Goal: Complete application form: Complete application form

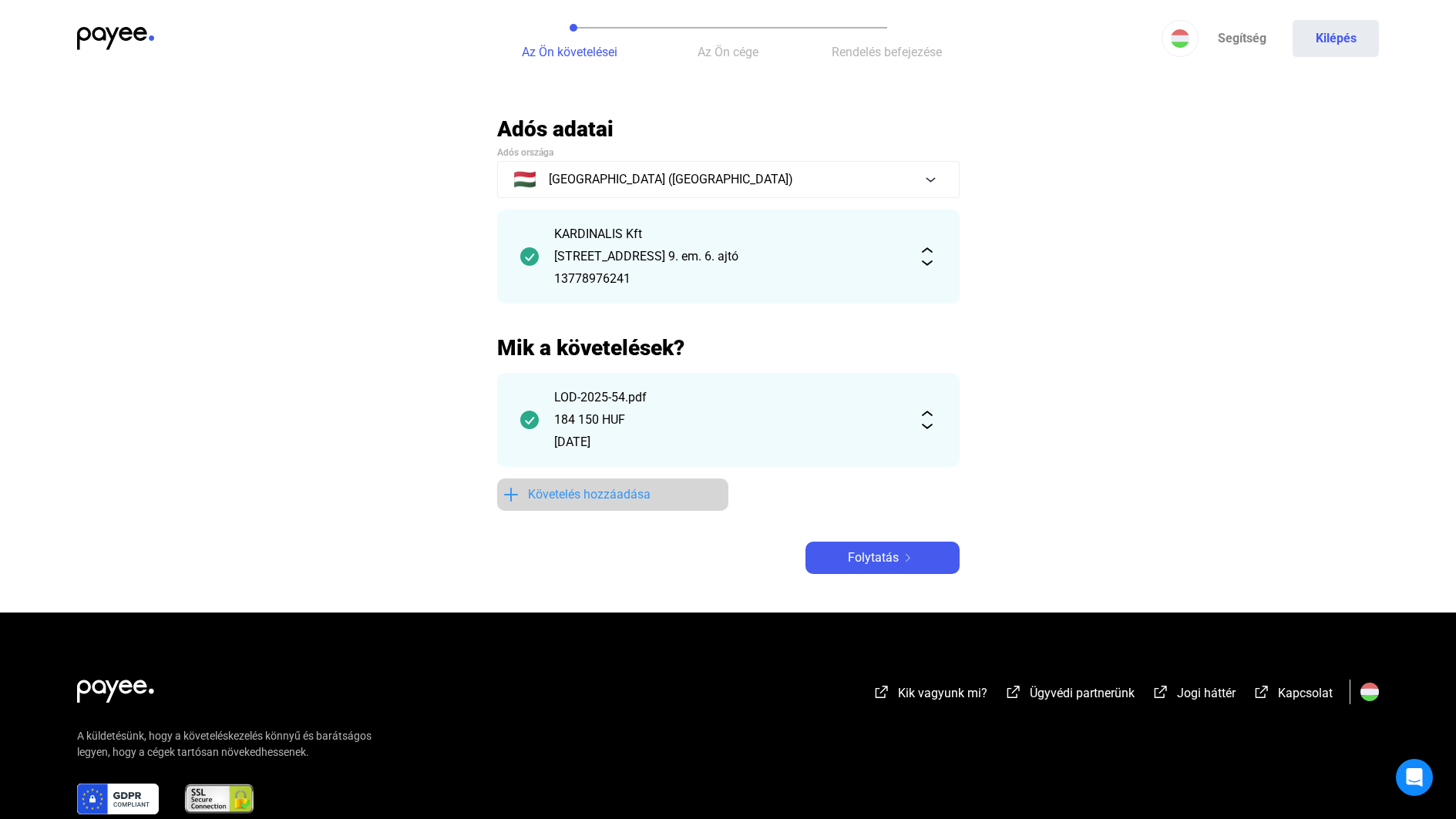
click at [578, 500] on span "Követelés hozzáadása" at bounding box center [589, 494] width 122 height 18
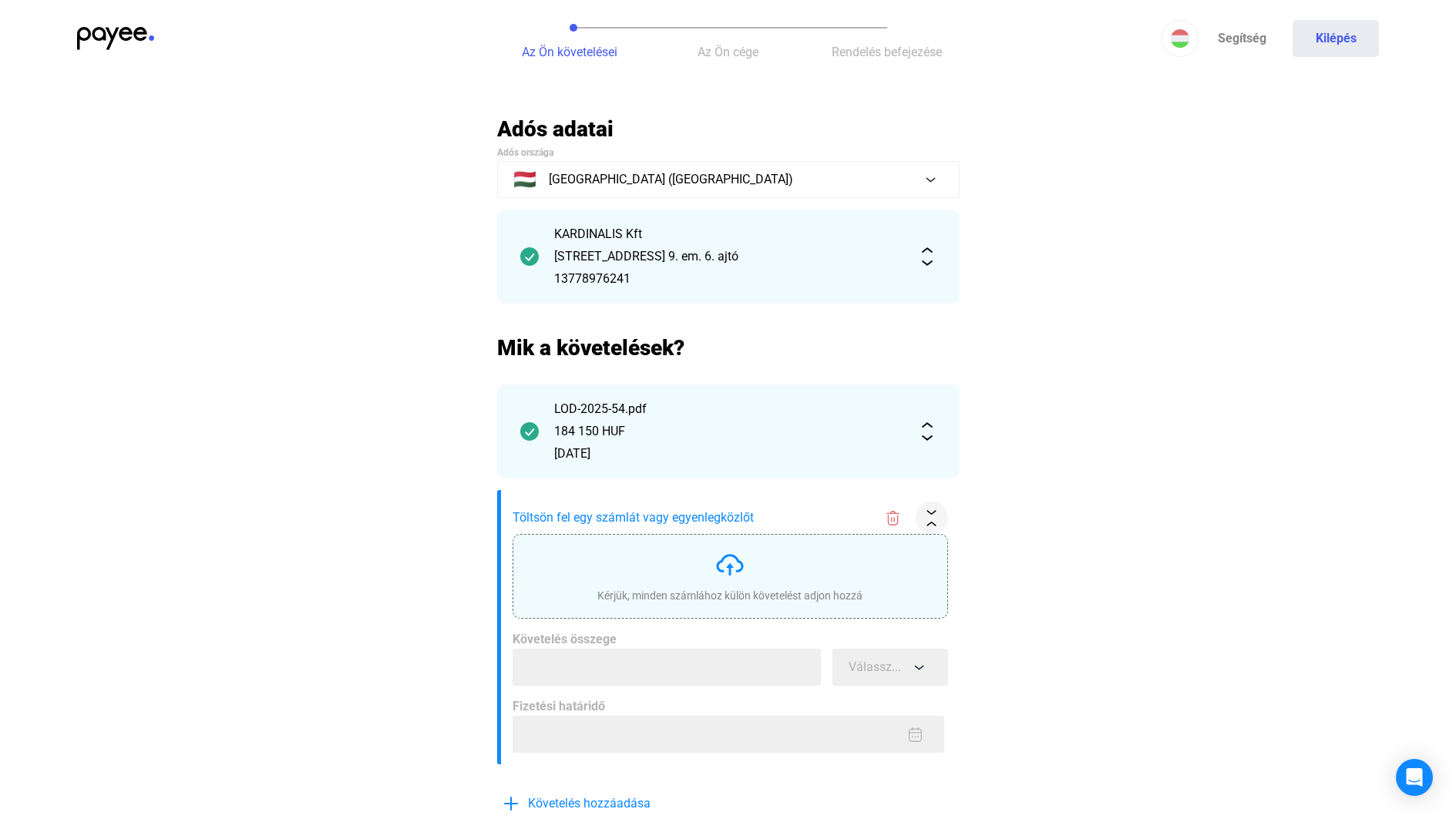
click at [711, 584] on div "Kérjük, minden számlához külön követelést adjon hozzá" at bounding box center [730, 576] width 265 height 54
click at [731, 589] on div "Kérjük, minden számlához külön követelést adjon hozzá" at bounding box center [730, 596] width 265 height 16
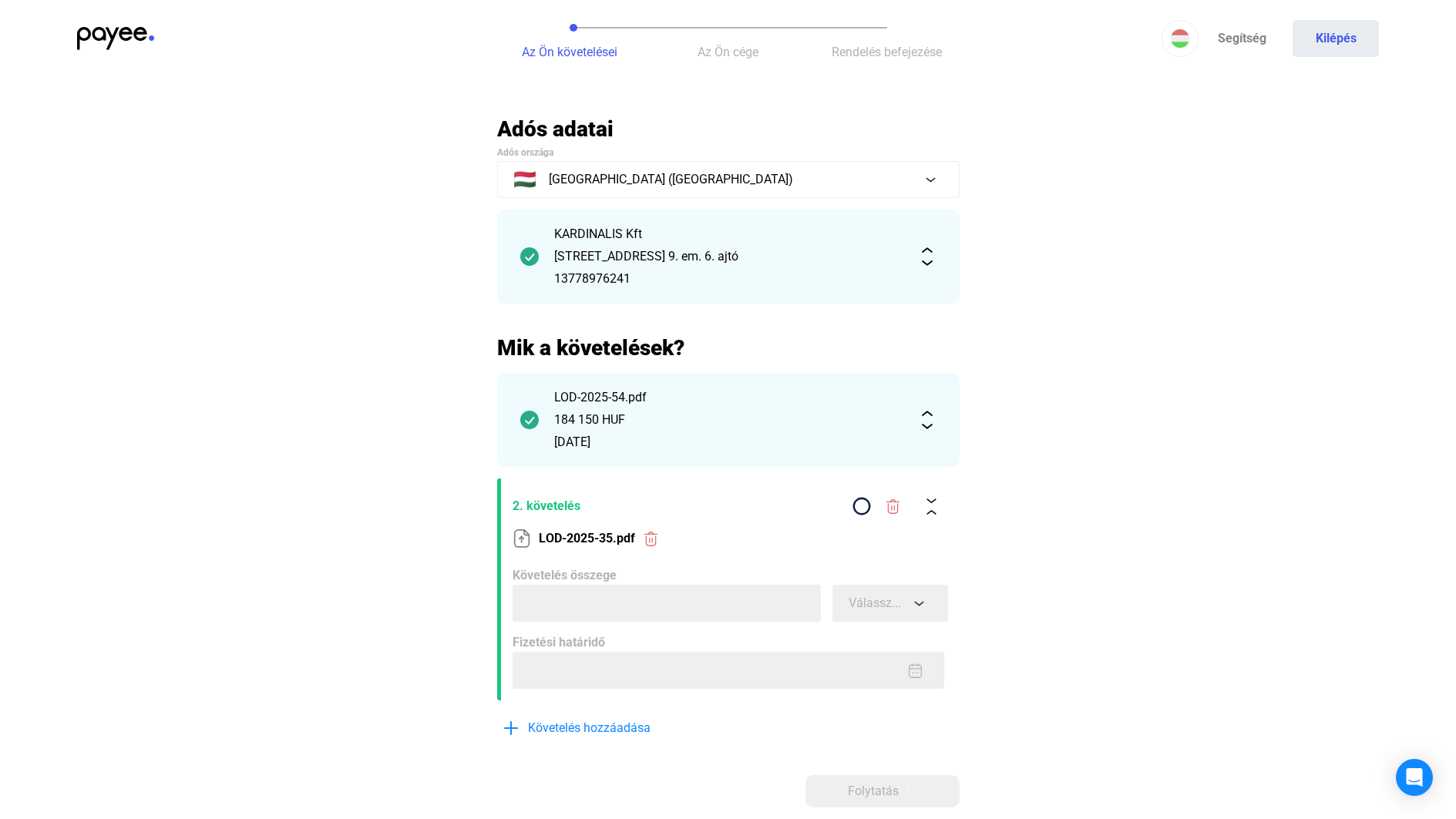
scroll to position [77, 0]
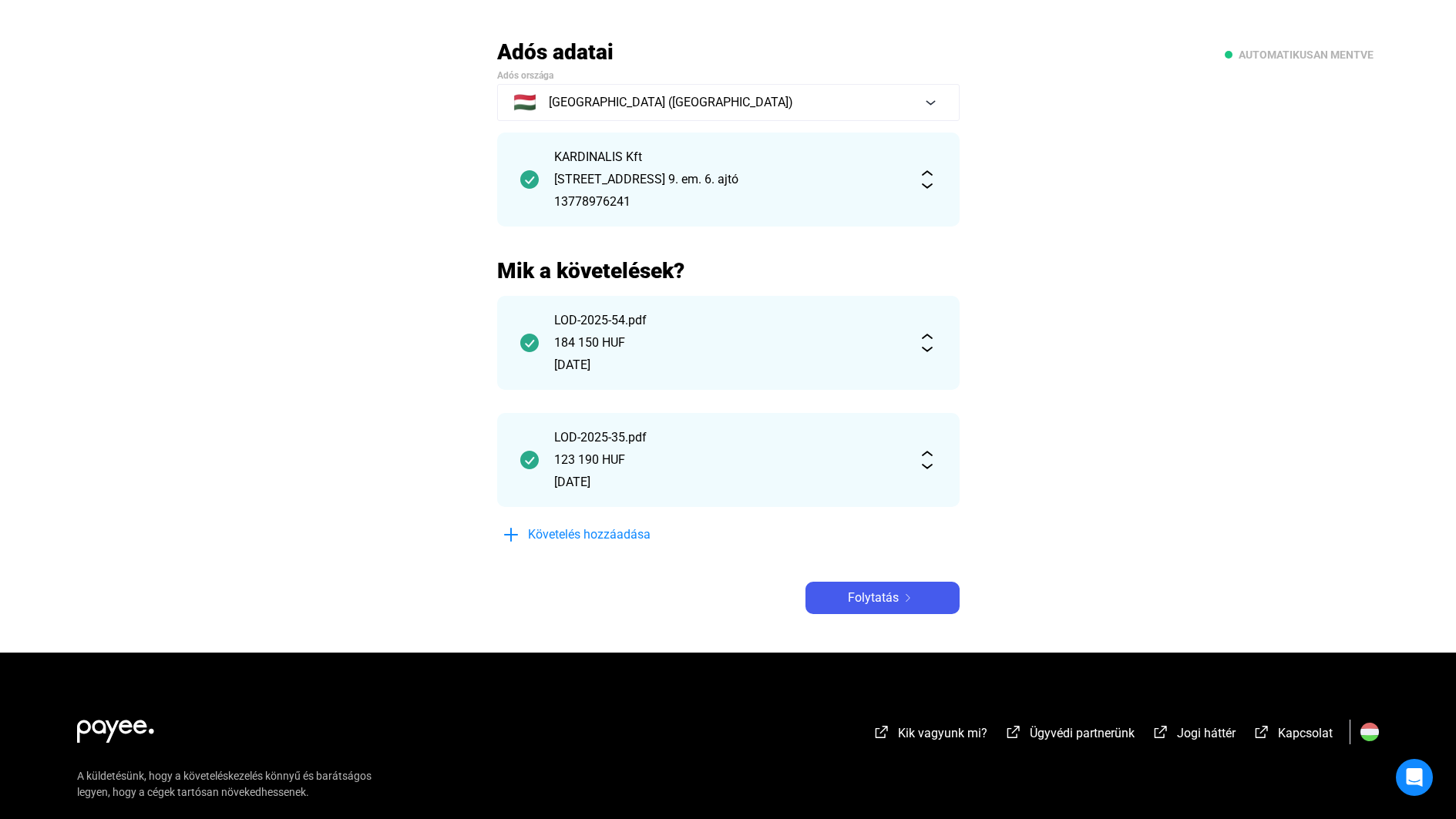
click at [931, 340] on img at bounding box center [927, 343] width 18 height 18
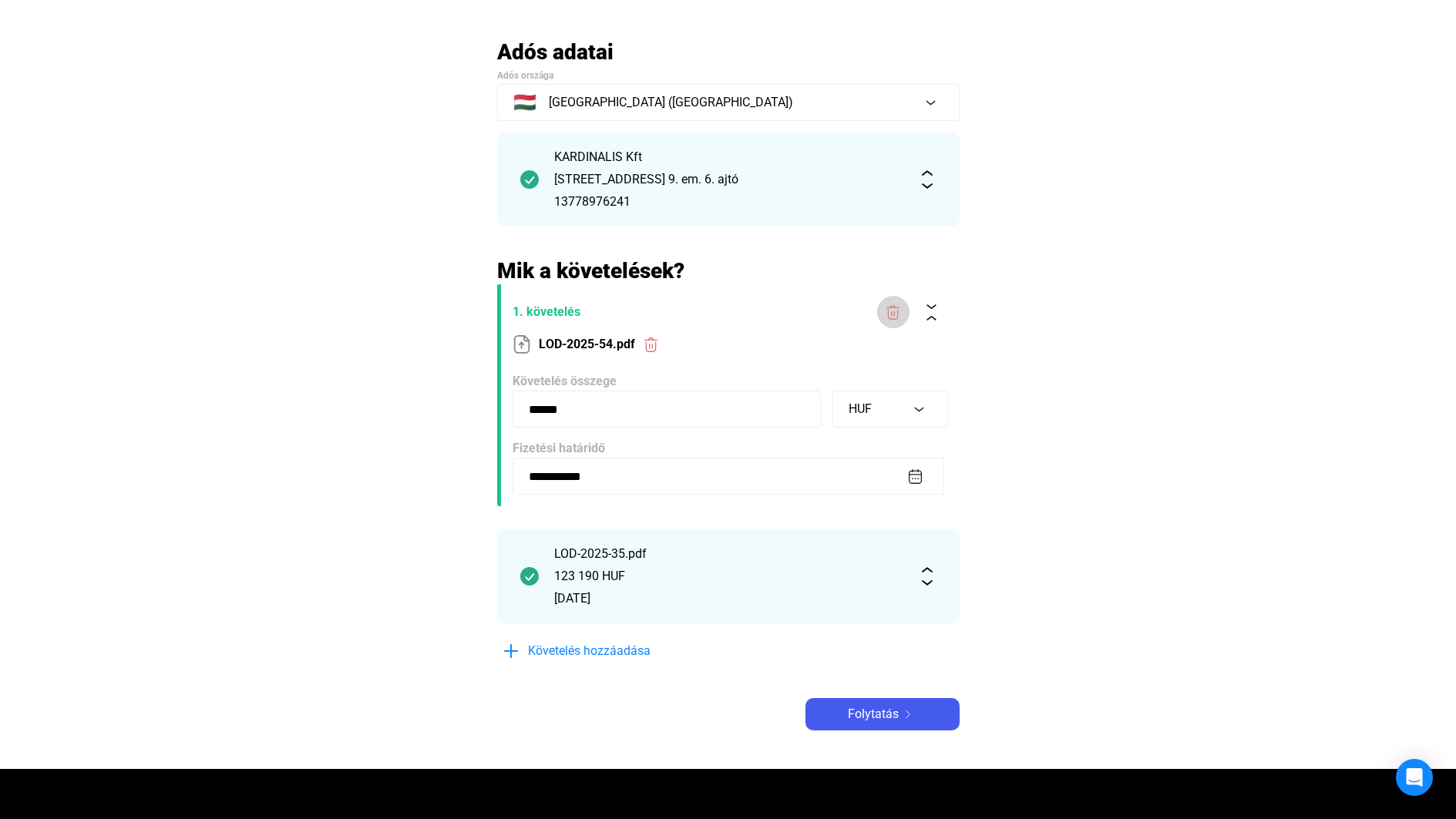
click at [891, 311] on img at bounding box center [893, 312] width 17 height 16
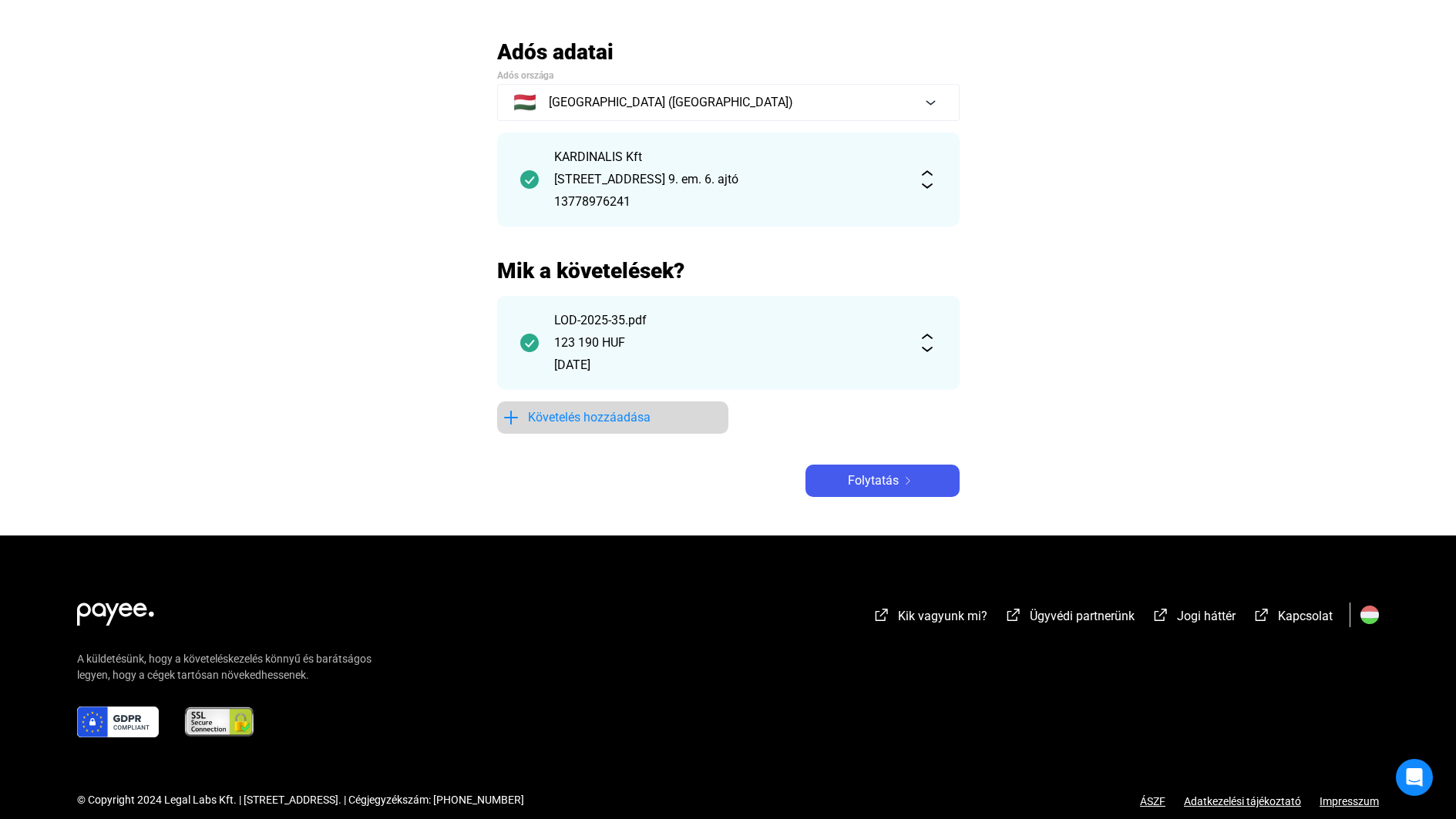
click at [554, 420] on span "Követelés hozzáadása" at bounding box center [589, 417] width 122 height 18
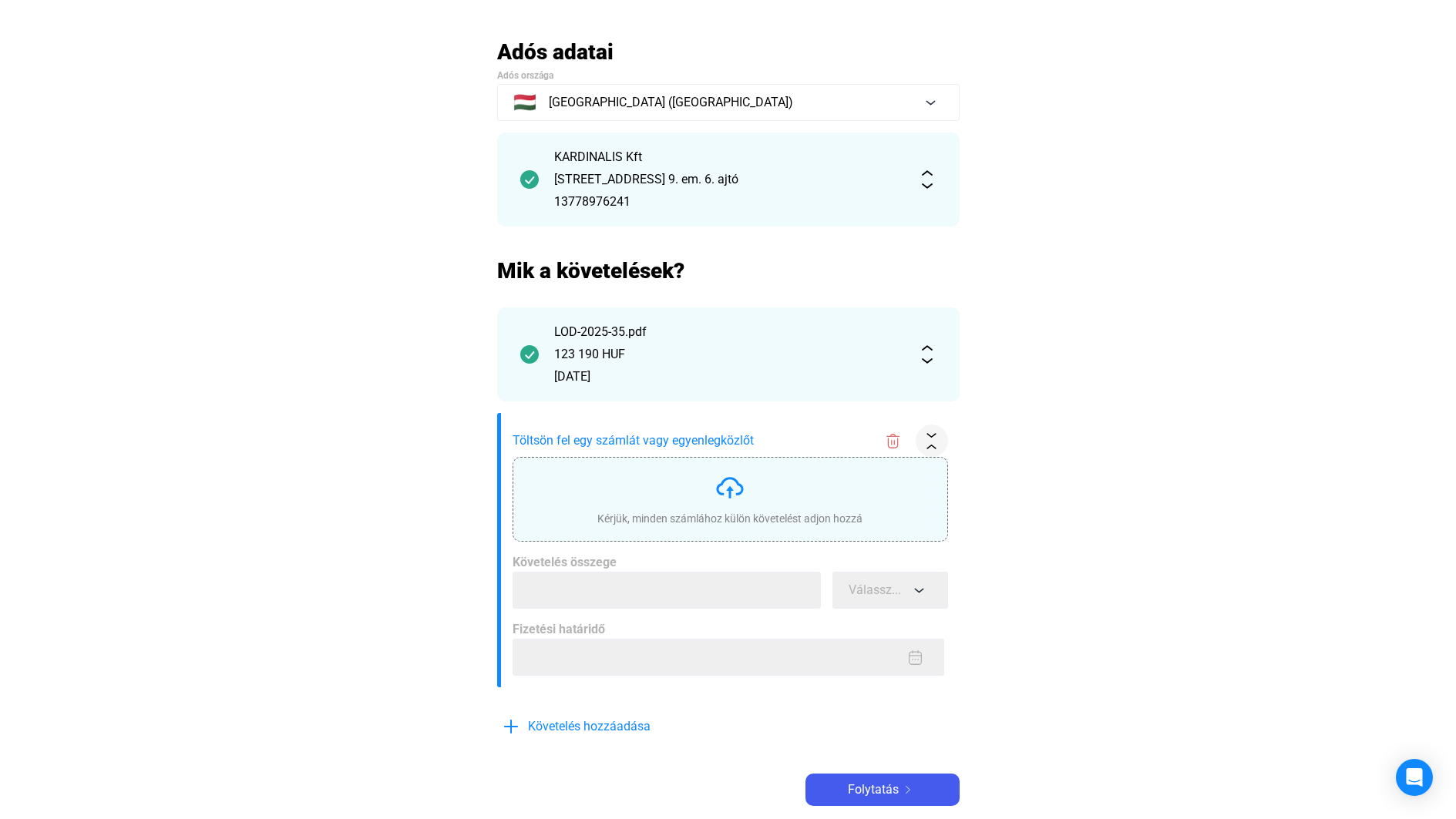
click at [673, 505] on div "Kérjük, minden számlához külön követelést adjon hozzá" at bounding box center [730, 500] width 265 height 54
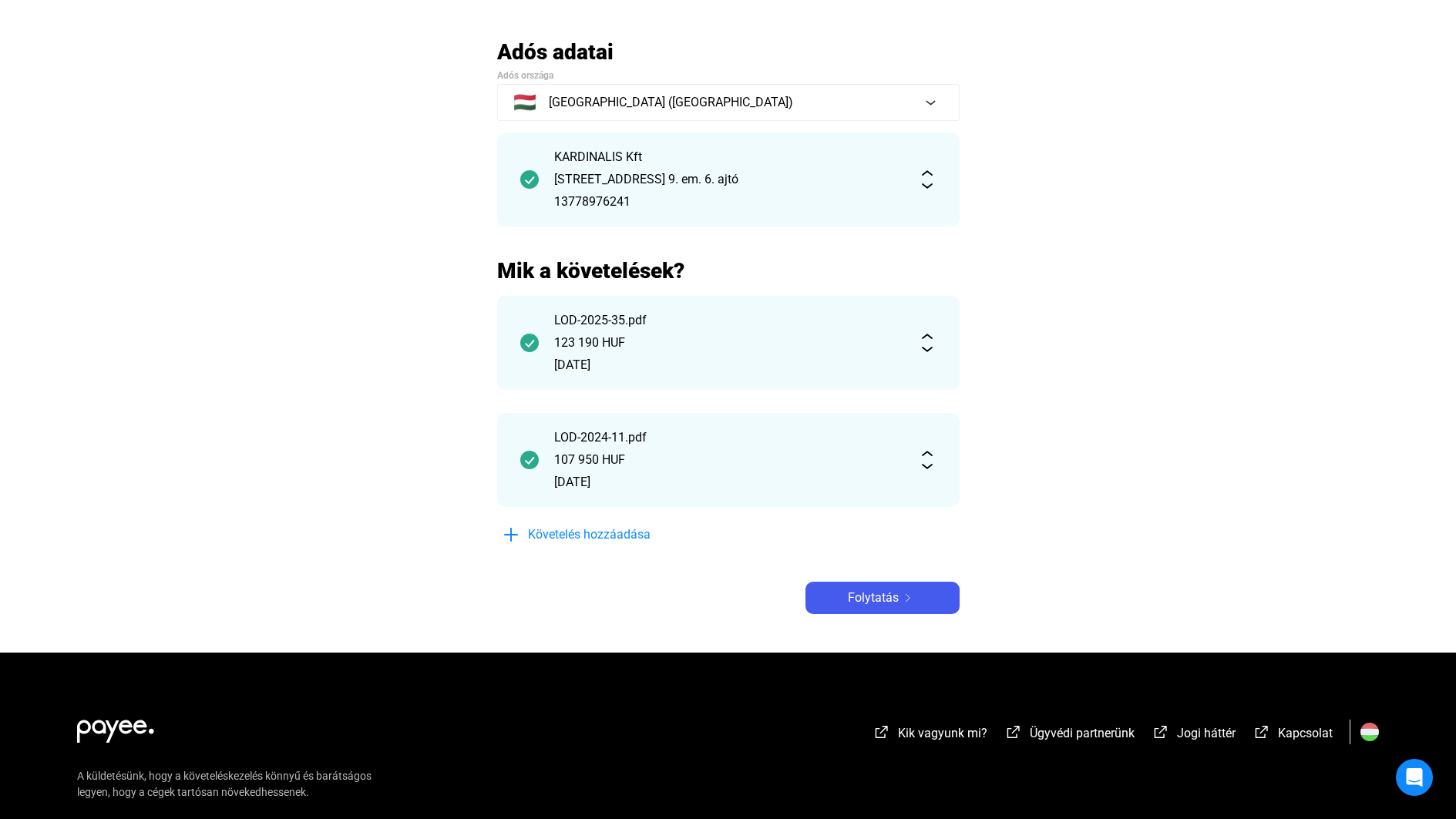
click at [925, 452] on img at bounding box center [927, 460] width 18 height 18
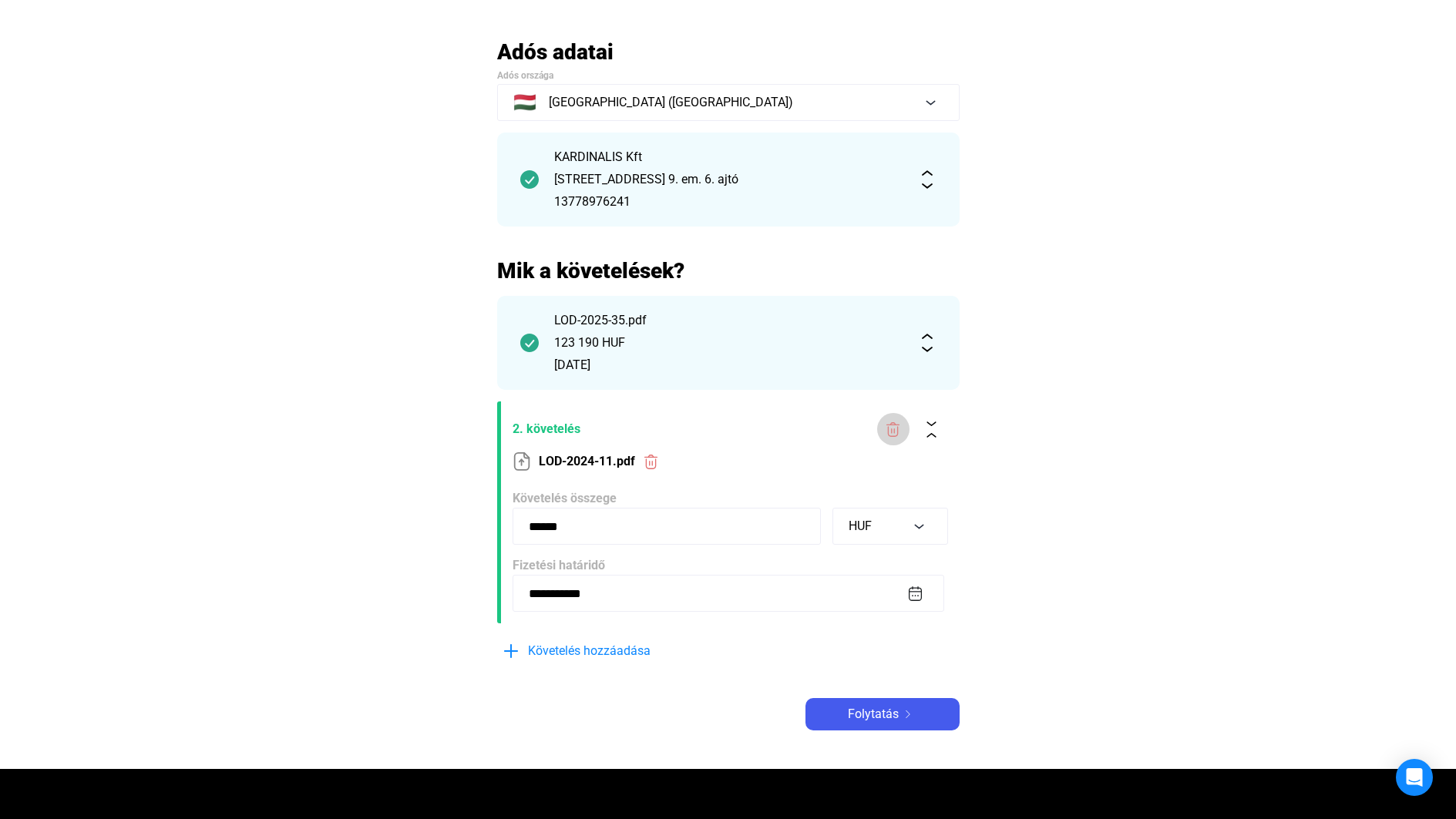
click at [891, 420] on button at bounding box center [893, 429] width 32 height 32
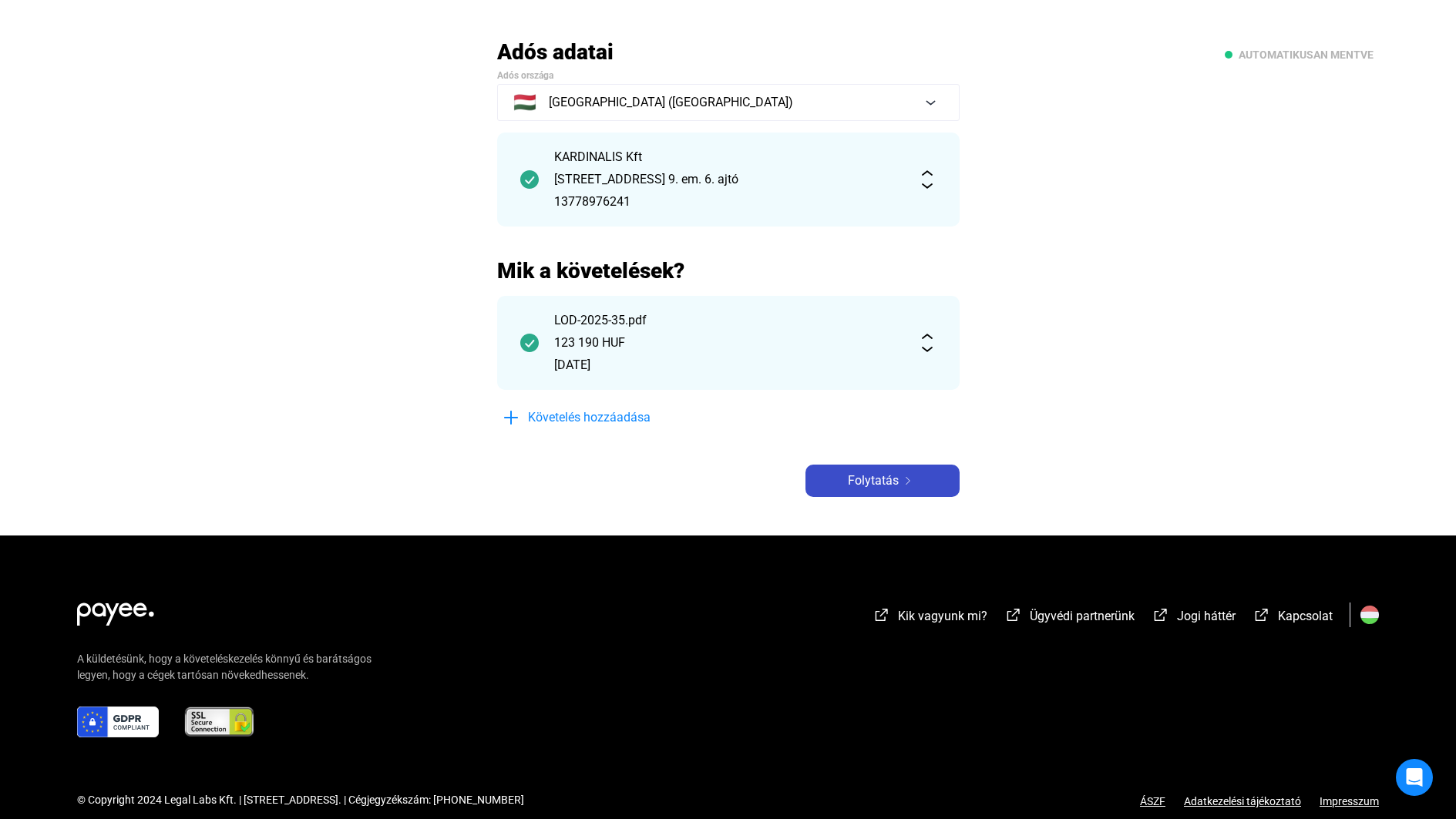
click at [853, 479] on span "Folytatás" at bounding box center [874, 480] width 50 height 18
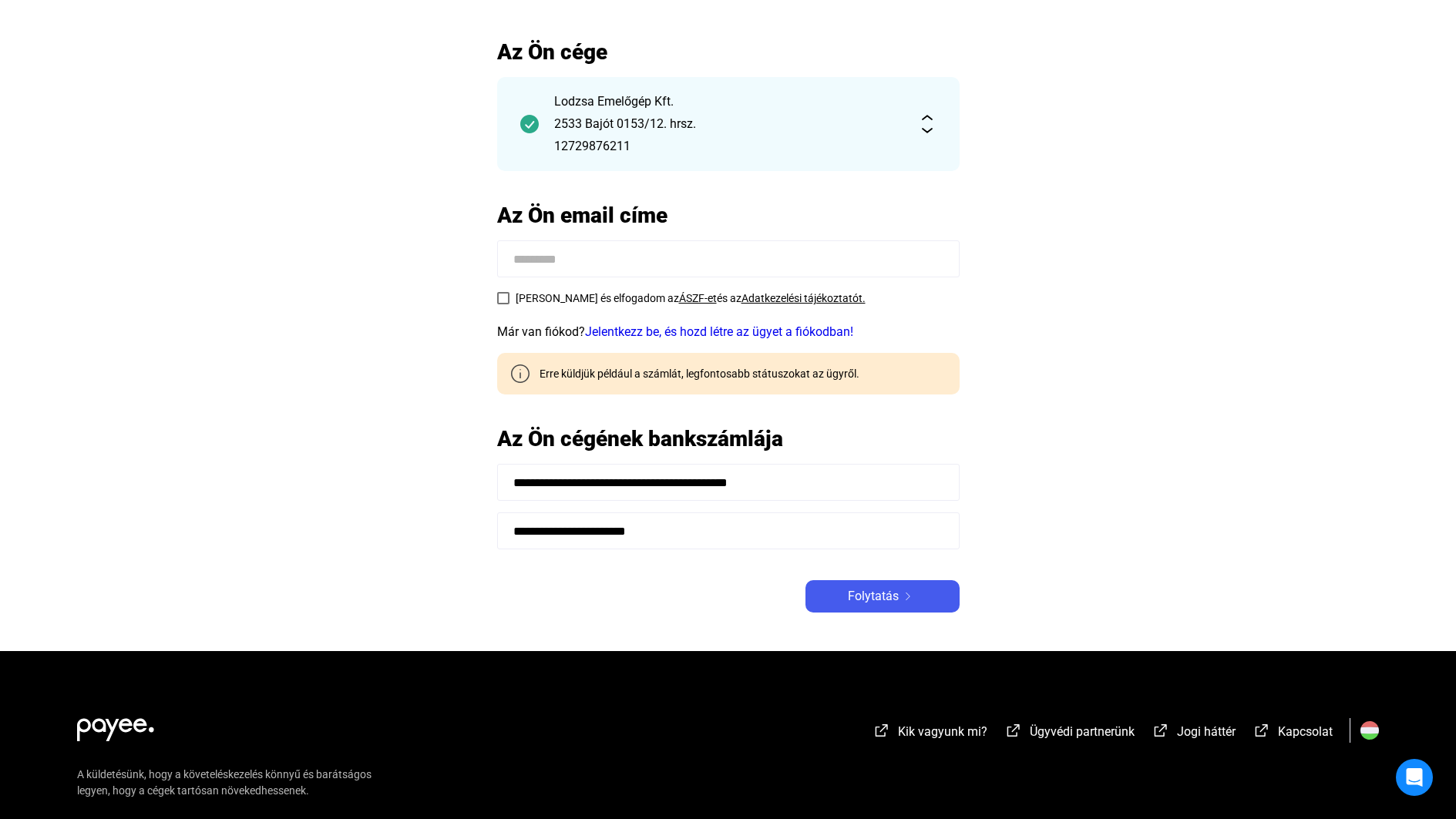
click at [539, 253] on input at bounding box center [728, 259] width 463 height 37
type input "**********"
click at [506, 300] on span at bounding box center [503, 298] width 13 height 13
click at [675, 305] on span "Elolvastam és elfogadom az ÁSZF-et és az Adatkezelési tájékoztatót." at bounding box center [690, 298] width 350 height 18
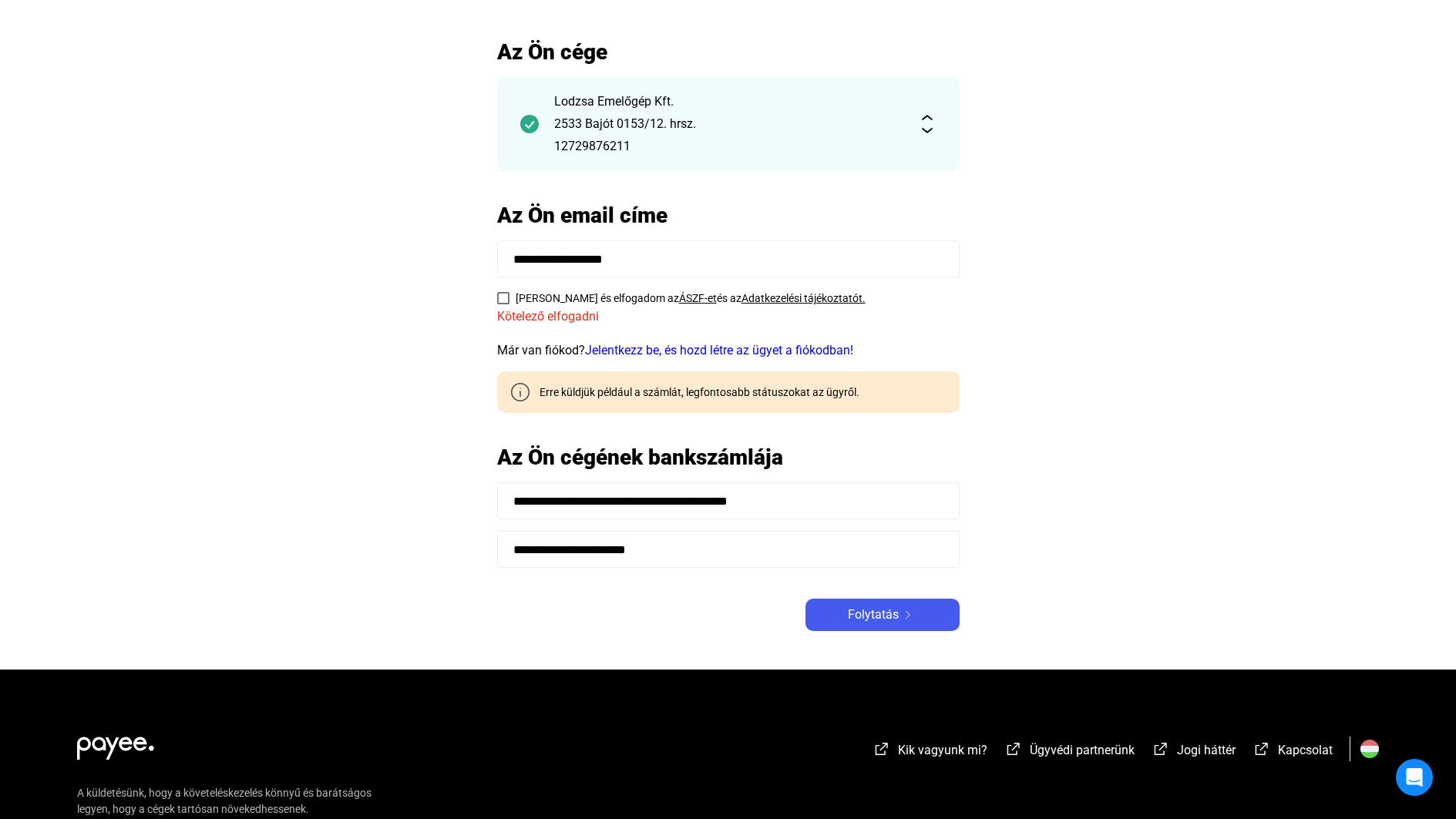
click at [679, 303] on link "ÁSZF-et" at bounding box center [698, 298] width 38 height 13
click at [511, 297] on label "Elolvastam és elfogadom az ÁSZF-et és az Adatkezelési tájékoztatót." at bounding box center [681, 298] width 369 height 18
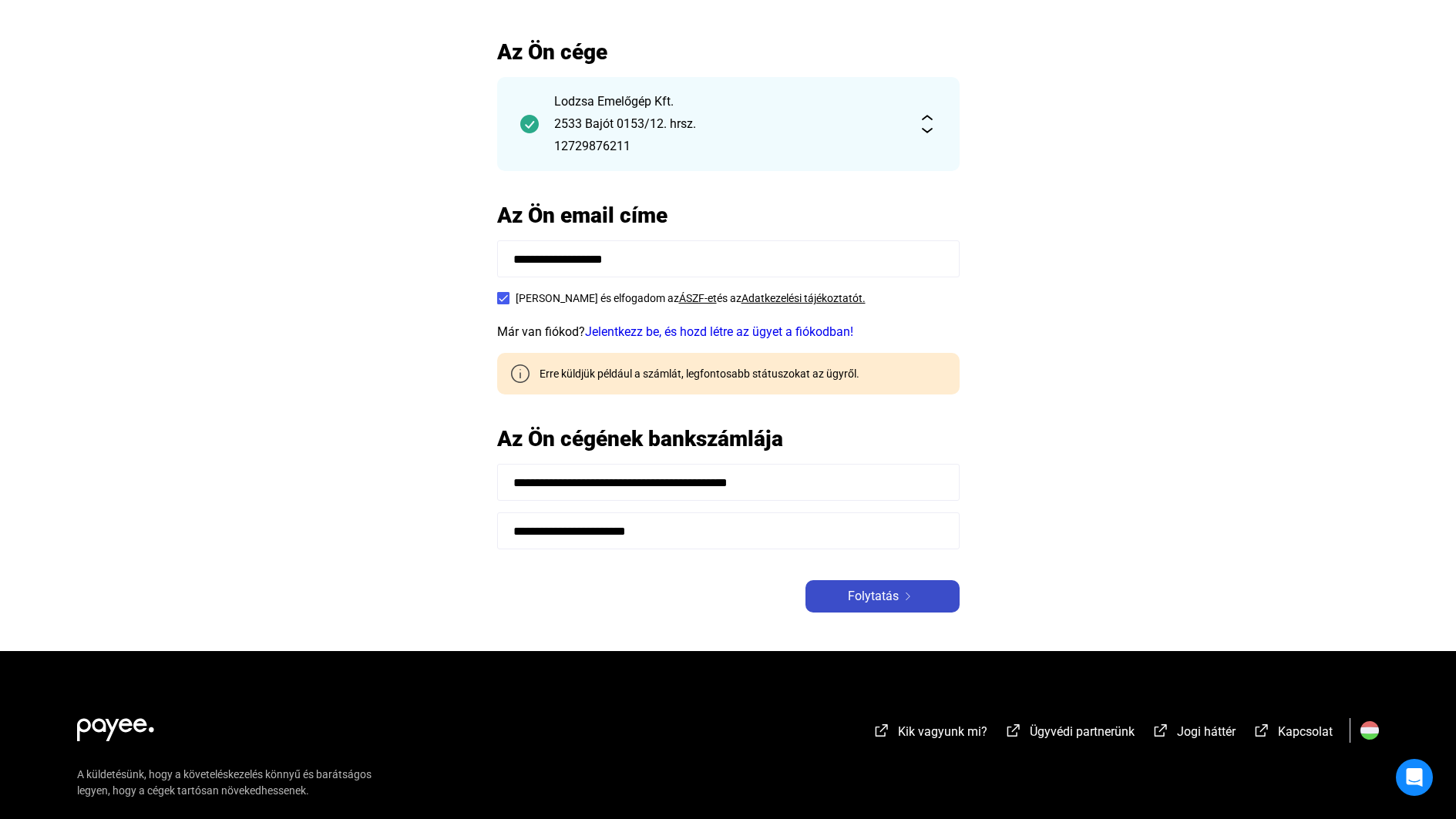
click at [940, 602] on div "Folytatás" at bounding box center [882, 596] width 145 height 18
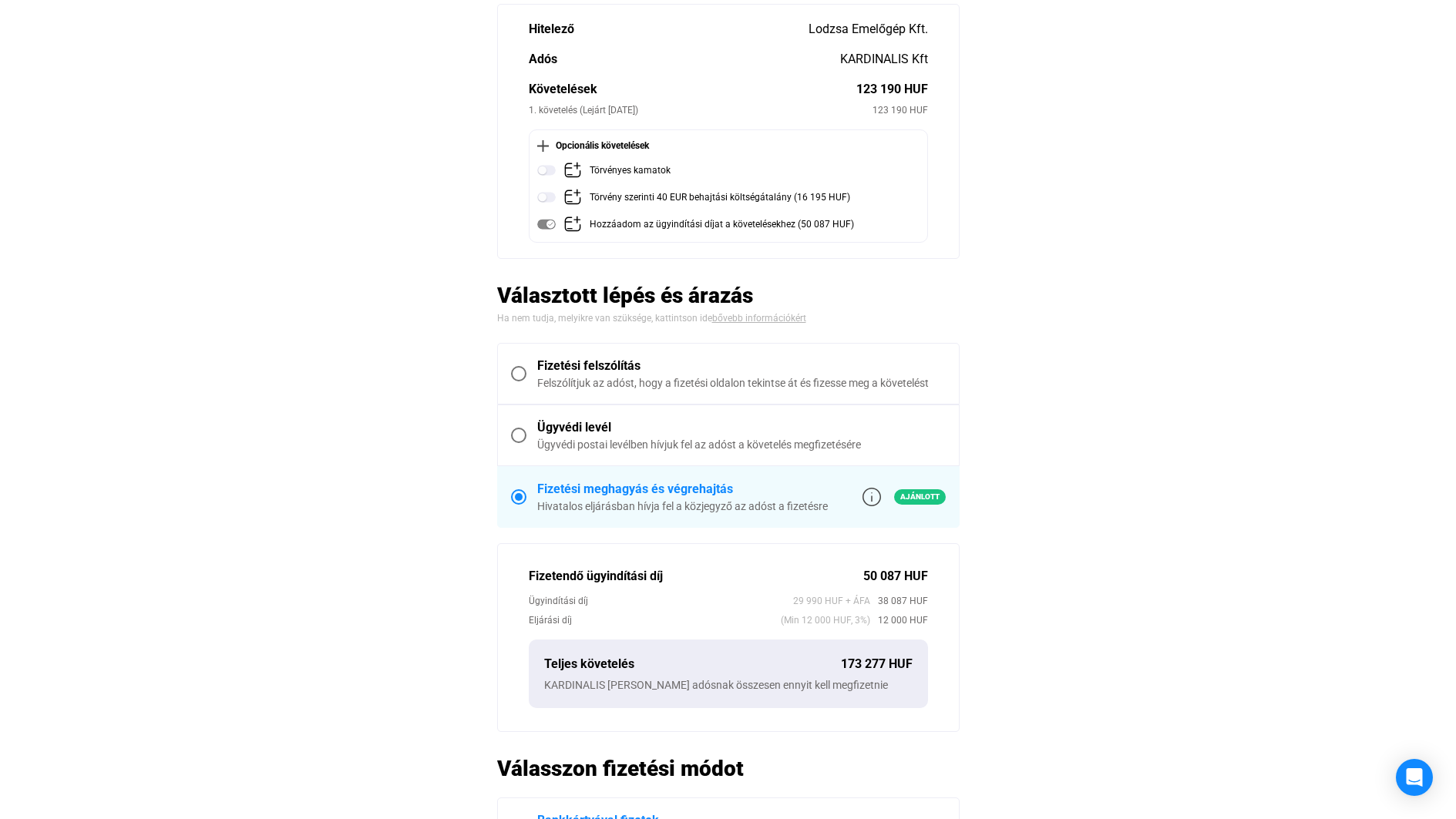
scroll to position [231, 0]
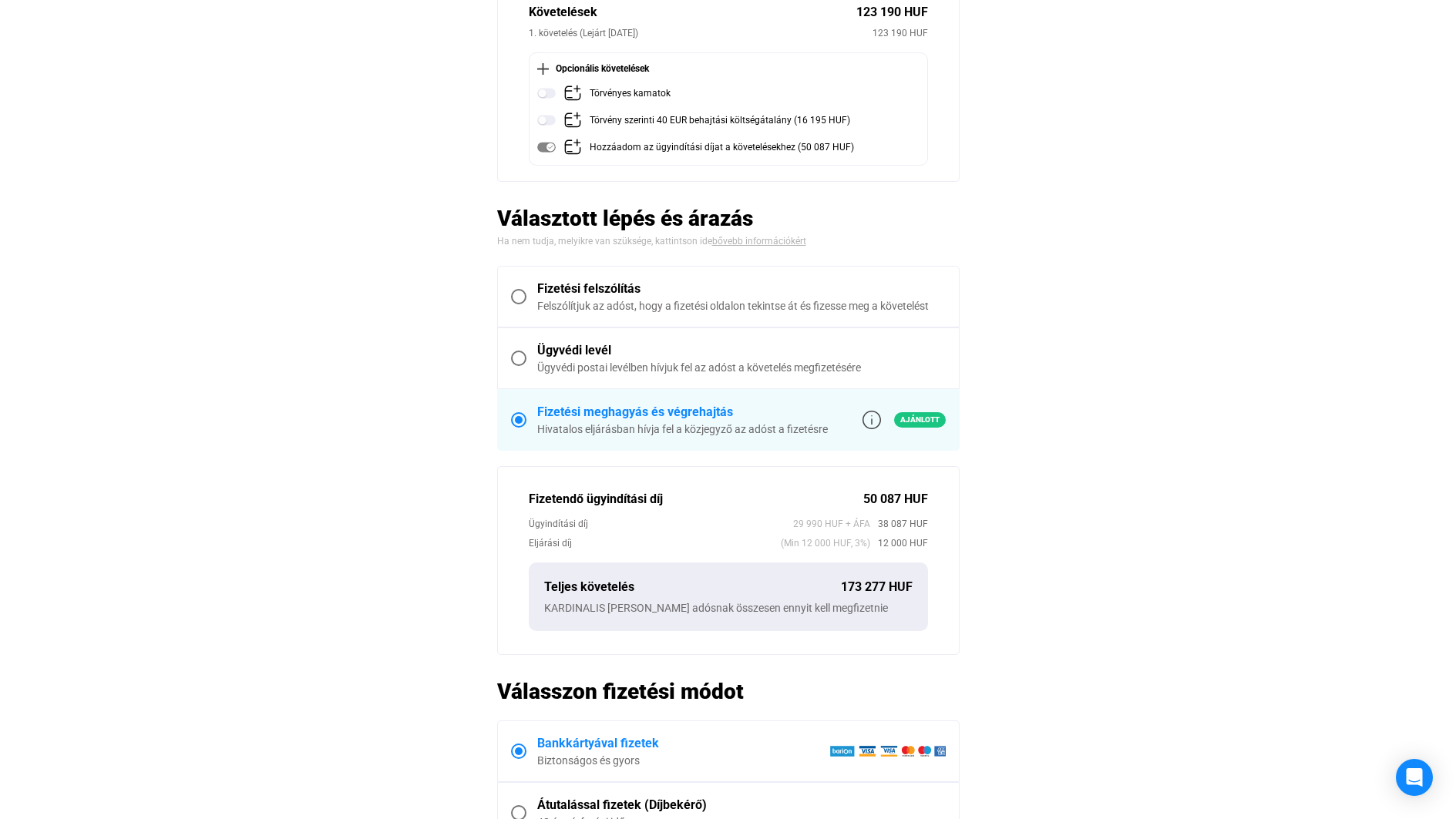
click at [519, 300] on span at bounding box center [519, 297] width 16 height 16
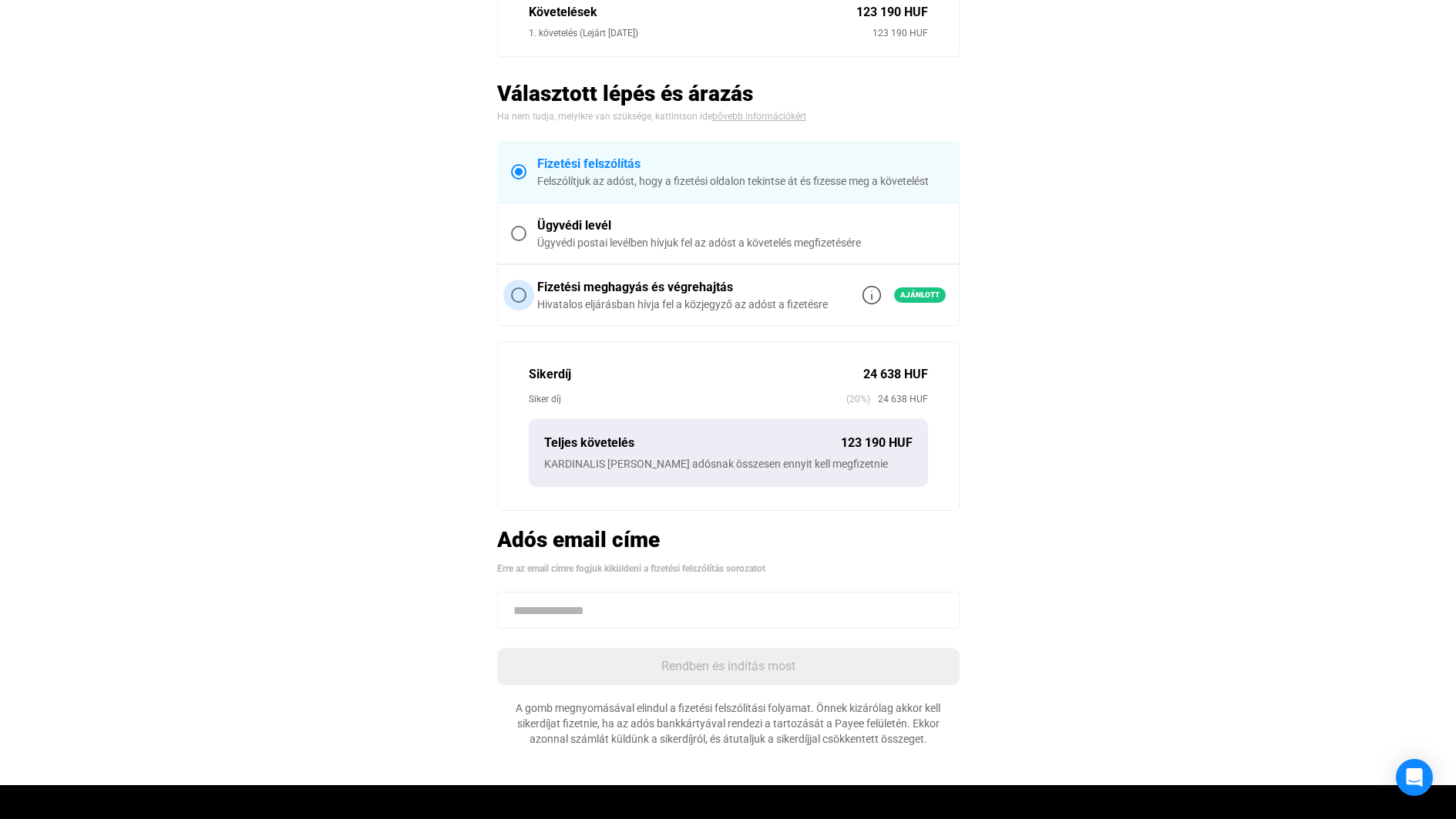
click at [518, 292] on span at bounding box center [519, 295] width 16 height 16
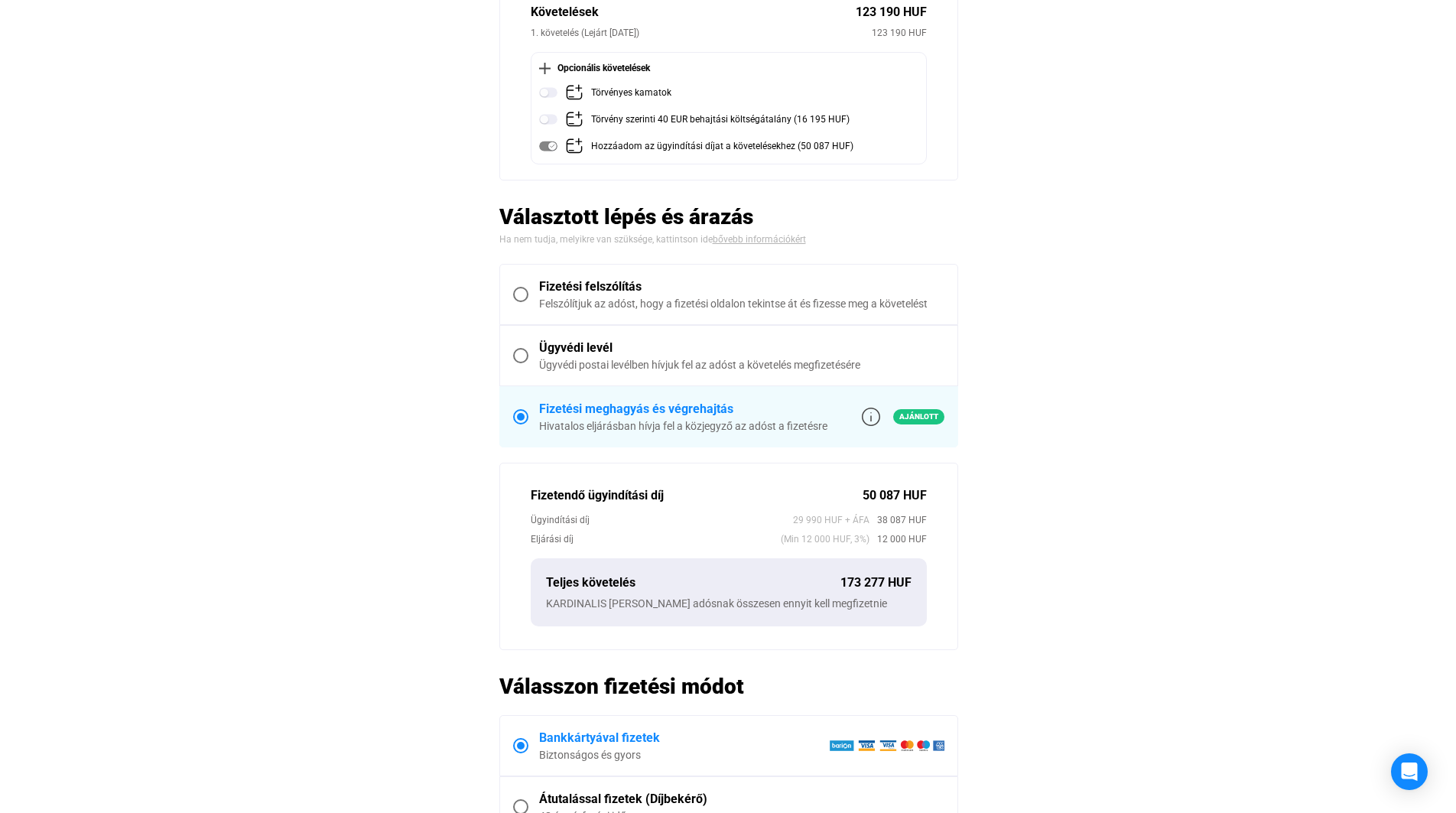
scroll to position [0, 0]
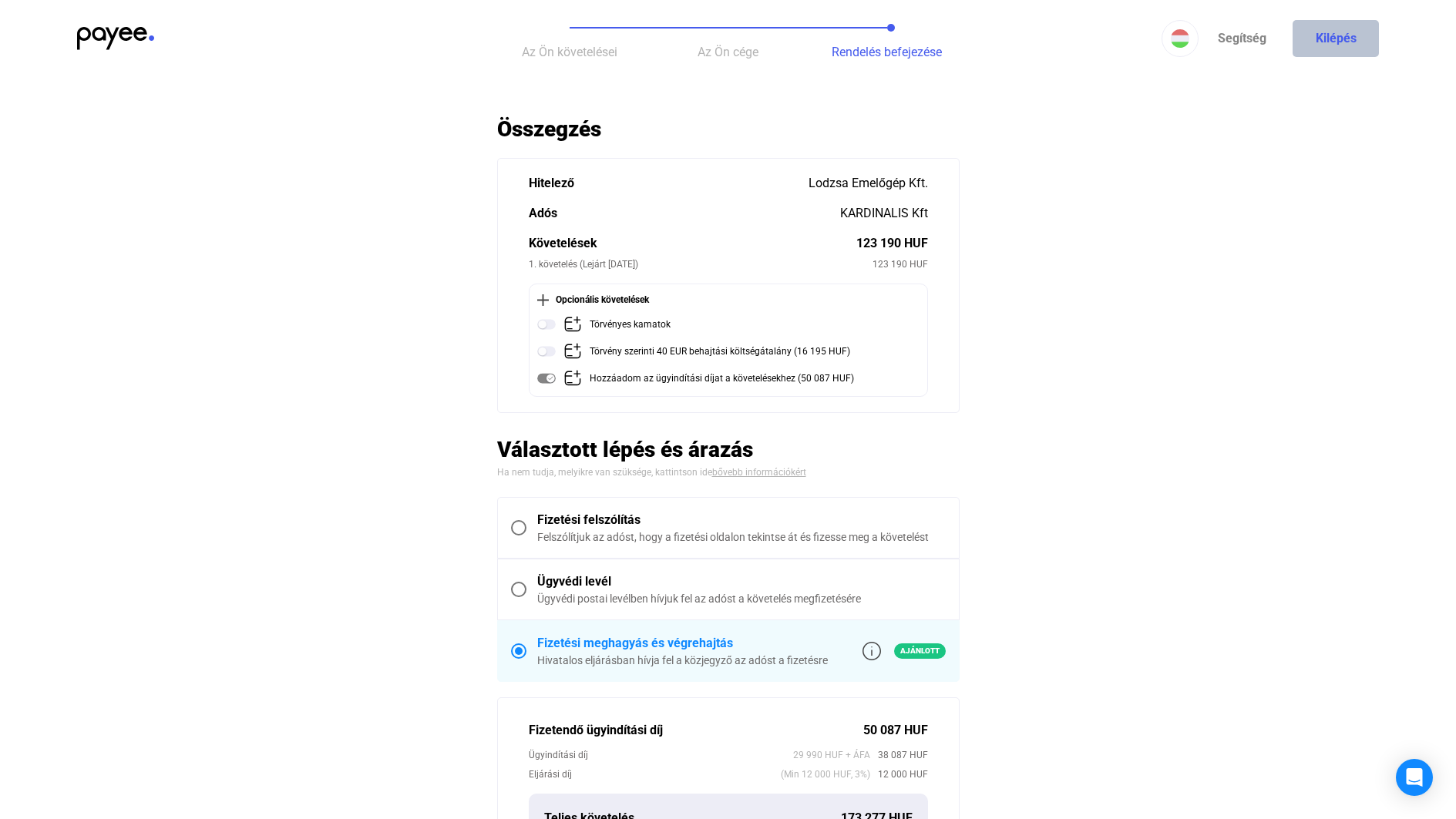
click at [1333, 49] on button "Kilépés" at bounding box center [1336, 39] width 86 height 37
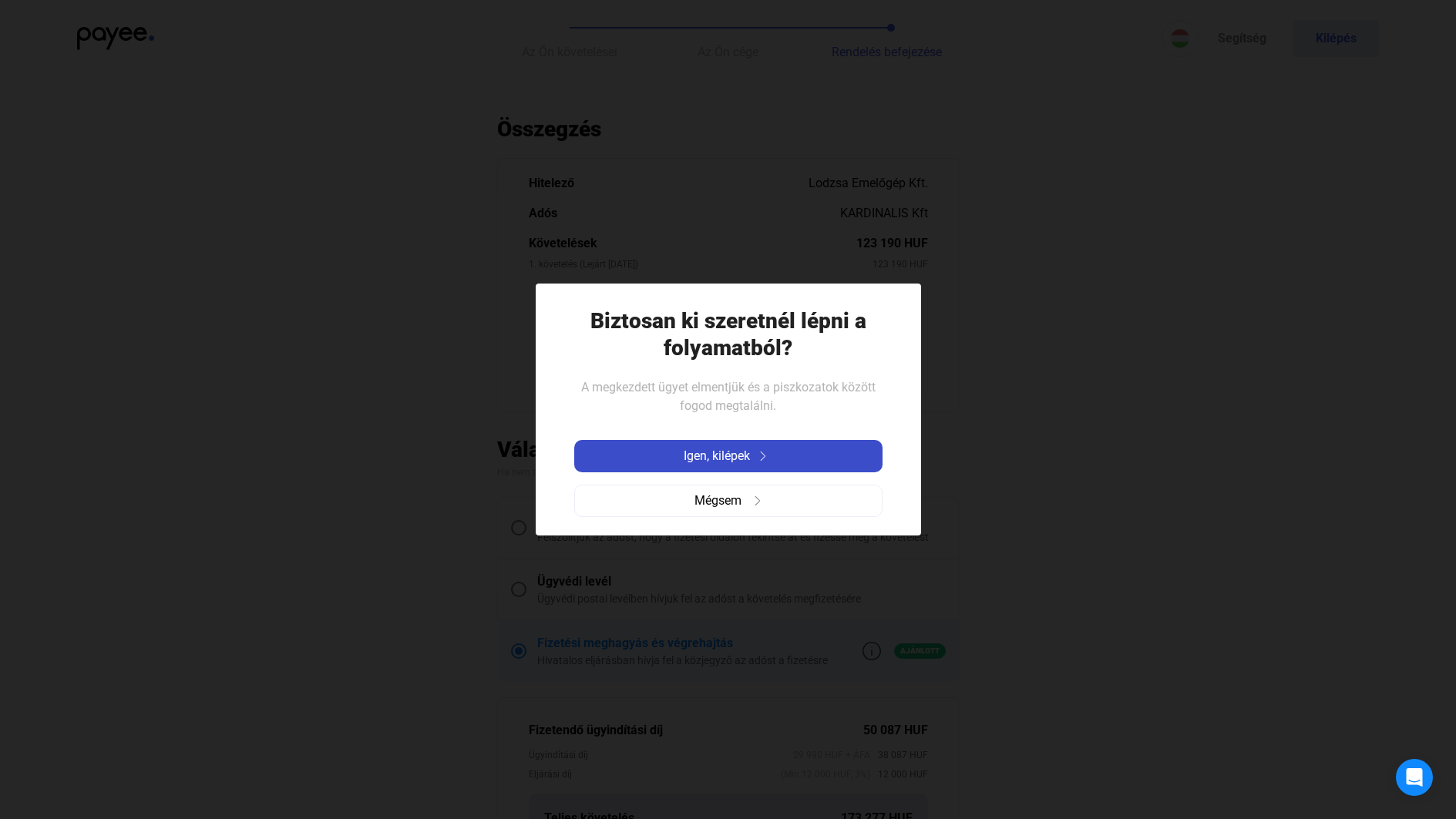
click at [737, 461] on span "Igen, kilépek" at bounding box center [717, 456] width 66 height 18
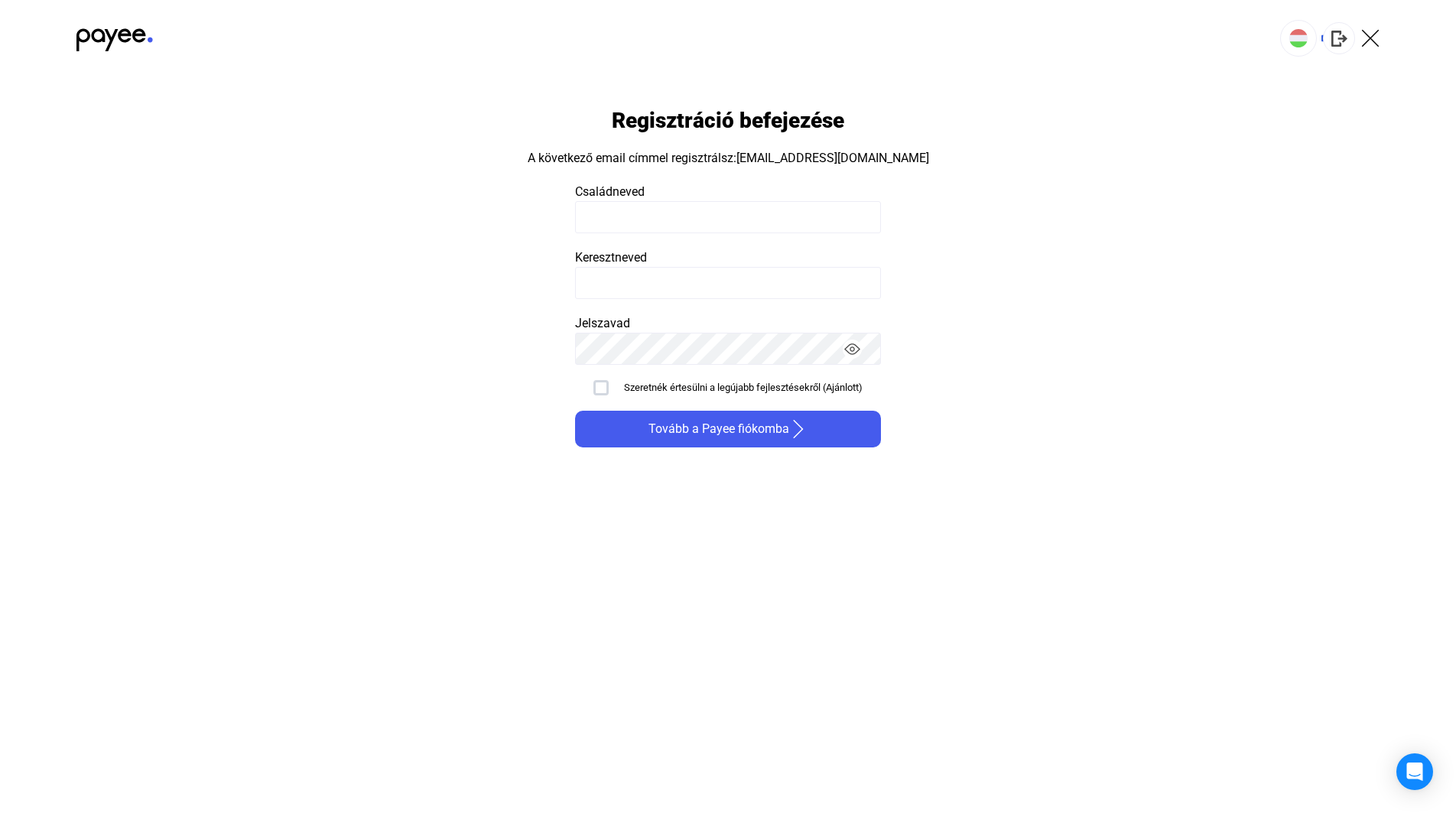
click at [654, 223] on input at bounding box center [728, 217] width 306 height 32
type input "******"
type input "****"
click at [854, 348] on img "button" at bounding box center [852, 349] width 16 height 16
click at [761, 442] on button "Tovább a Payee fiókomba" at bounding box center [728, 430] width 306 height 37
